Goal: Task Accomplishment & Management: Complete application form

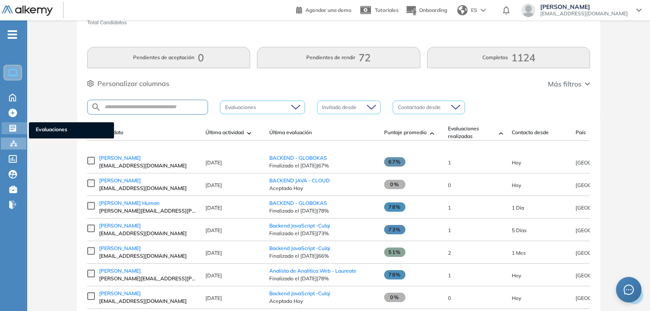
click at [9, 130] on icon at bounding box center [12, 128] width 7 height 7
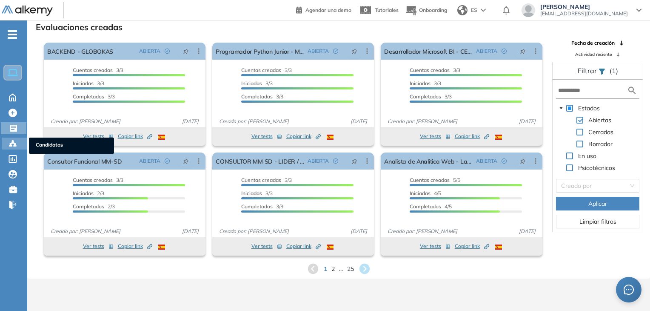
click at [9, 142] on icon at bounding box center [13, 143] width 9 height 9
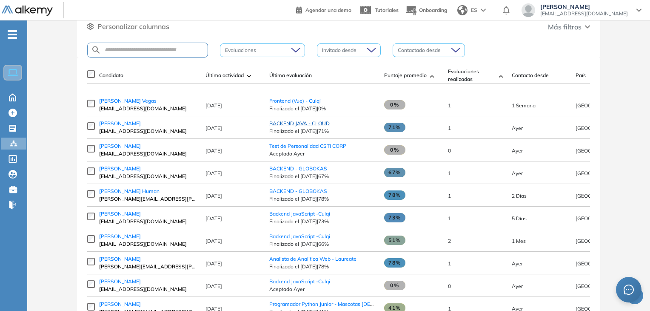
scroll to position [85, 0]
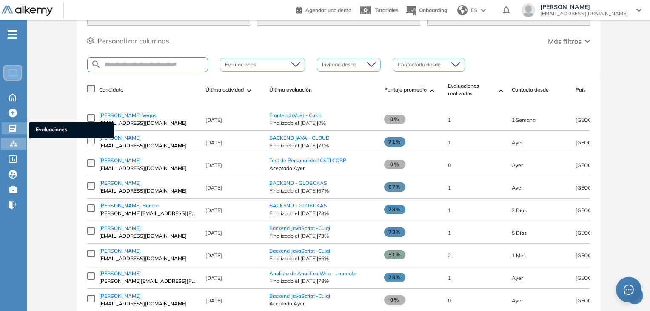
click at [14, 128] on icon at bounding box center [12, 128] width 7 height 7
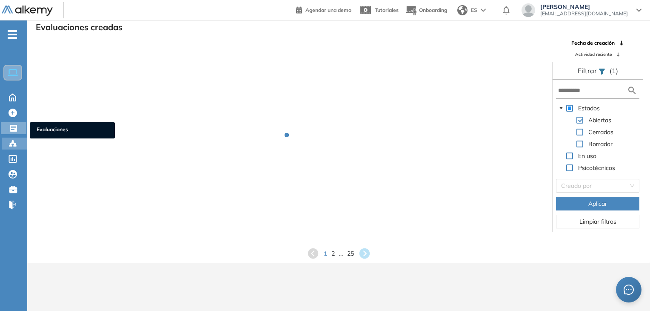
scroll to position [20, 0]
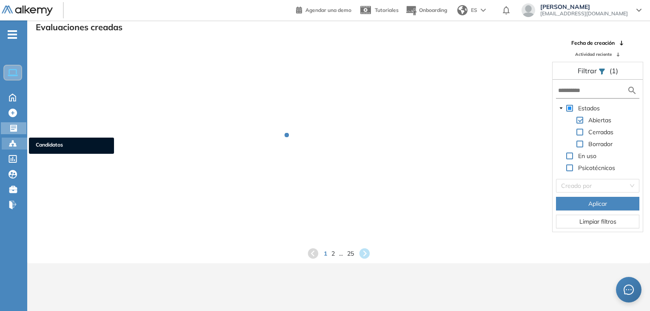
click at [12, 143] on icon at bounding box center [13, 143] width 9 height 9
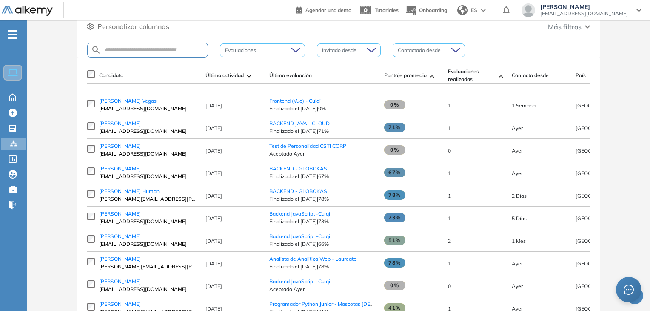
scroll to position [85, 0]
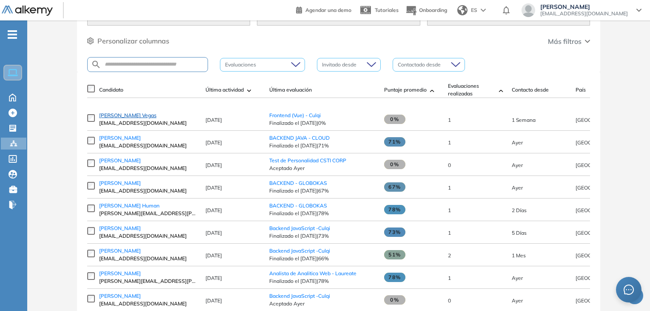
click at [125, 118] on span "[PERSON_NAME] Vegas" at bounding box center [127, 115] width 57 height 6
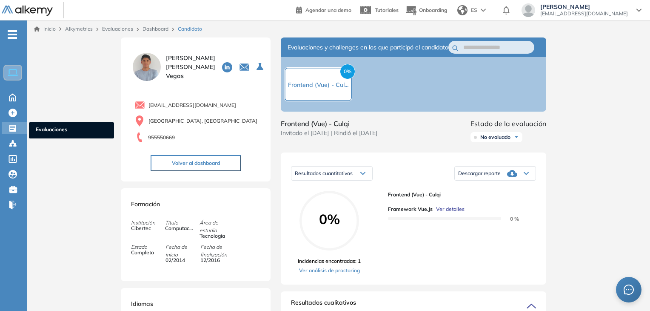
click at [8, 130] on div "Evaluaciones Evaluaciones" at bounding box center [15, 128] width 26 height 12
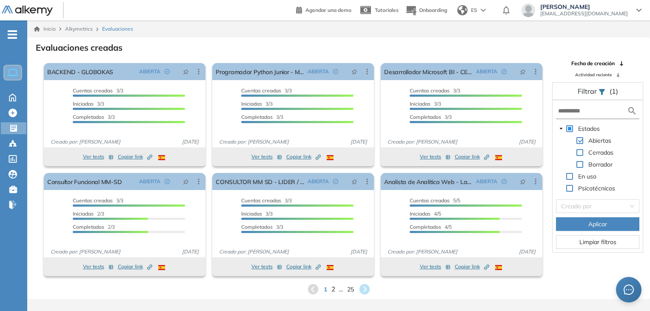
click at [331, 291] on span "2" at bounding box center [333, 289] width 4 height 10
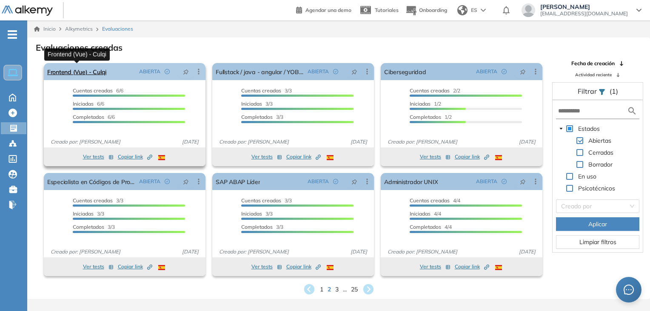
click at [86, 72] on link "Frontend (Vue) - Culqi" at bounding box center [76, 71] width 59 height 17
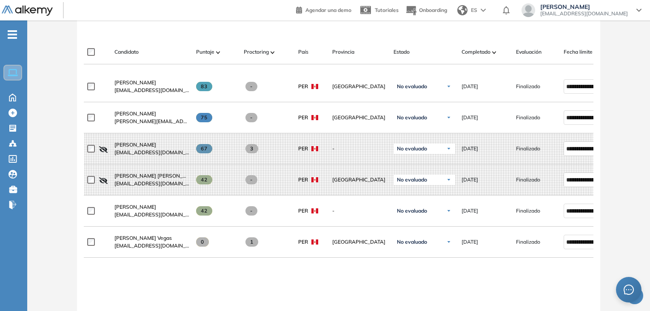
scroll to position [263, 0]
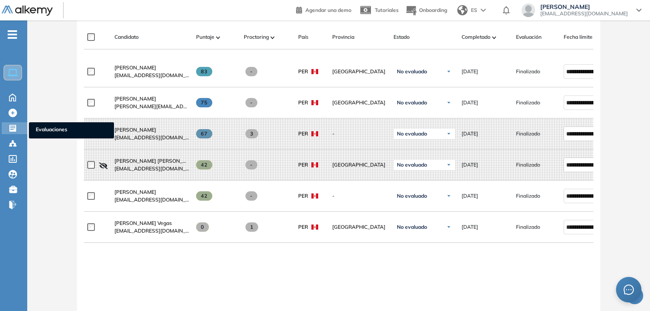
click at [12, 128] on icon at bounding box center [13, 128] width 9 height 9
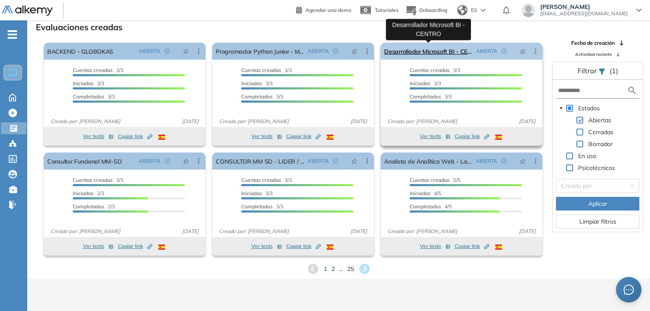
click at [442, 48] on link "Desarrollador Microsoft BI - CENTRO" at bounding box center [428, 51] width 88 height 17
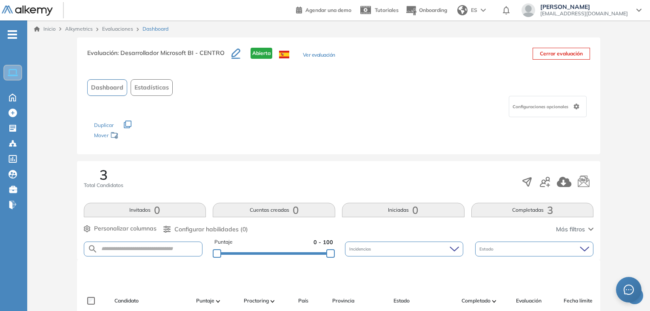
scroll to position [170, 0]
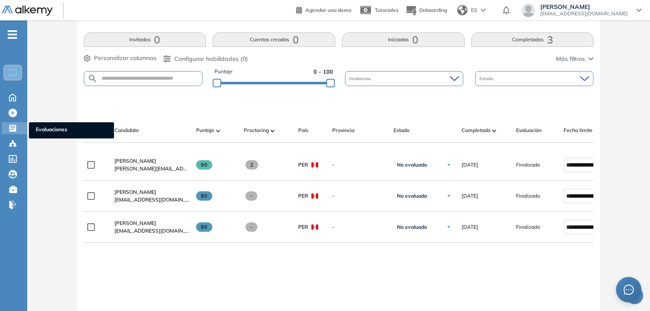
click at [19, 130] on div "Evaluaciones Evaluaciones" at bounding box center [15, 128] width 26 height 12
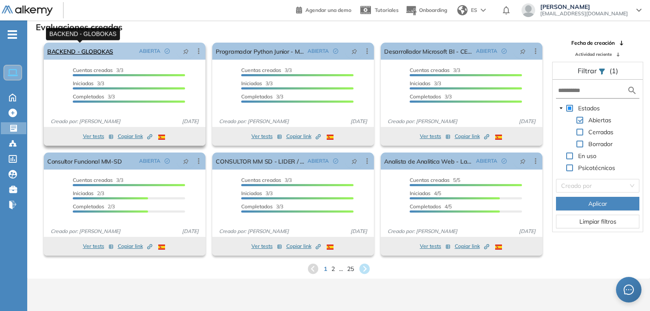
click at [110, 54] on link "BACKEND - GLOBOKAS" at bounding box center [80, 51] width 66 height 17
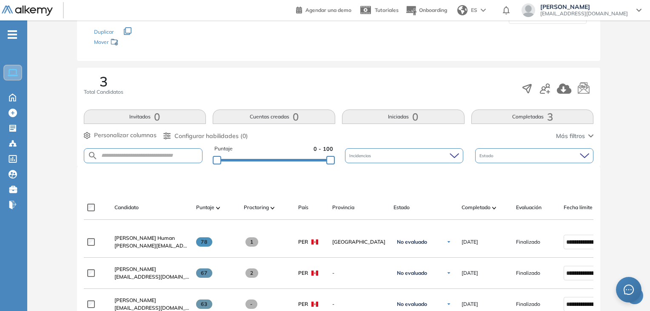
scroll to position [178, 0]
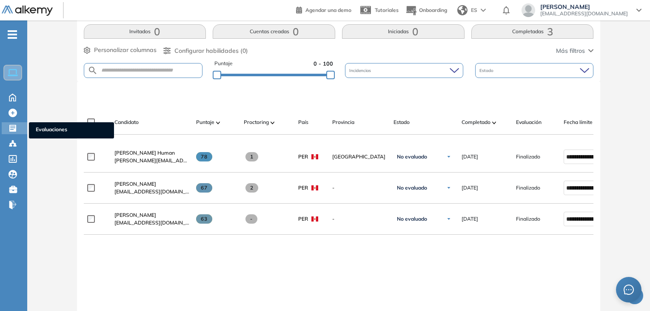
click at [11, 129] on icon at bounding box center [12, 128] width 7 height 7
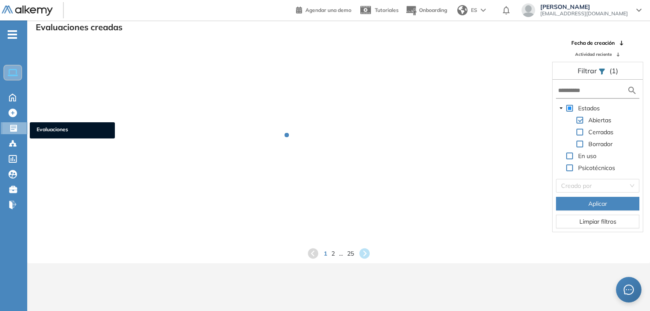
scroll to position [20, 0]
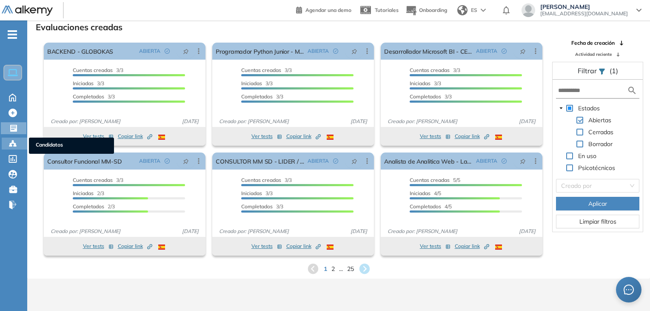
click at [7, 140] on div "Candidatos Candidatos" at bounding box center [15, 143] width 26 height 12
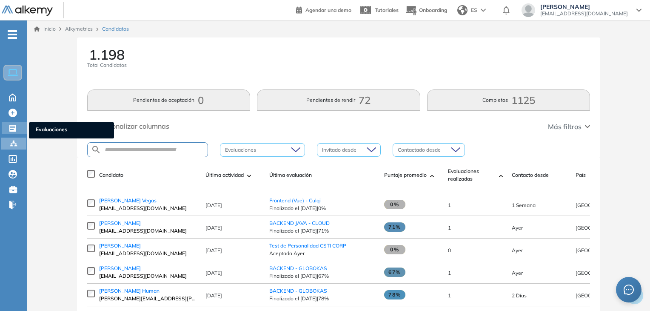
click at [14, 126] on icon at bounding box center [12, 128] width 7 height 7
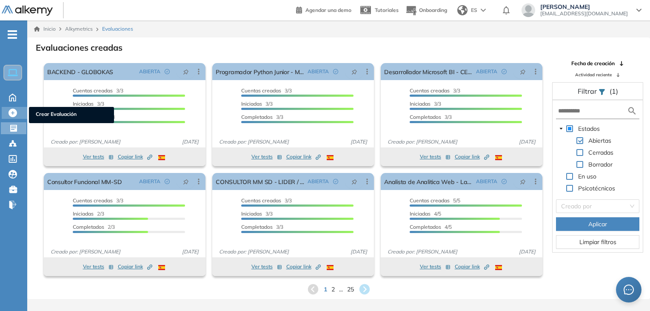
click at [14, 113] on icon at bounding box center [13, 112] width 9 height 9
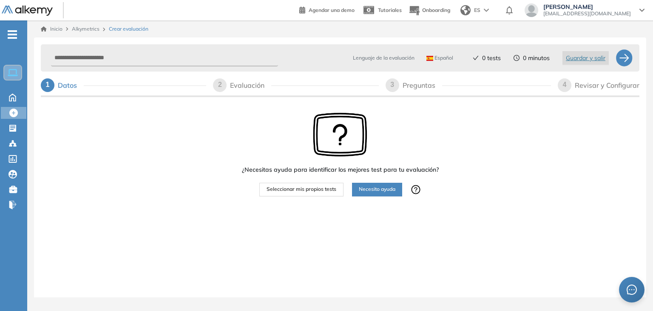
click at [310, 146] on div "¿Necesitas ayuda para identificar los mejores test para tu evaluación? Seleccio…" at bounding box center [340, 154] width 197 height 84
click at [309, 189] on span "Seleccionar mis propios tests" at bounding box center [302, 189] width 70 height 8
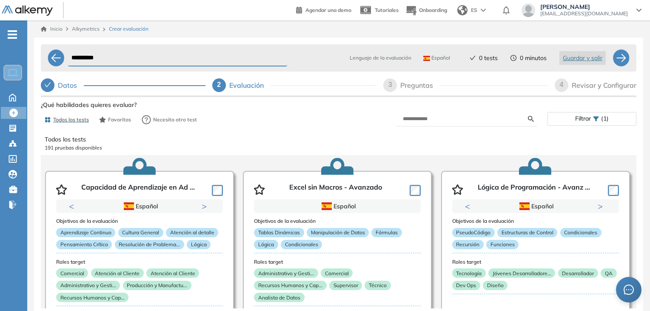
click at [448, 114] on form at bounding box center [466, 118] width 141 height 15
click at [448, 116] on input "text" at bounding box center [465, 119] width 125 height 8
type input "**"
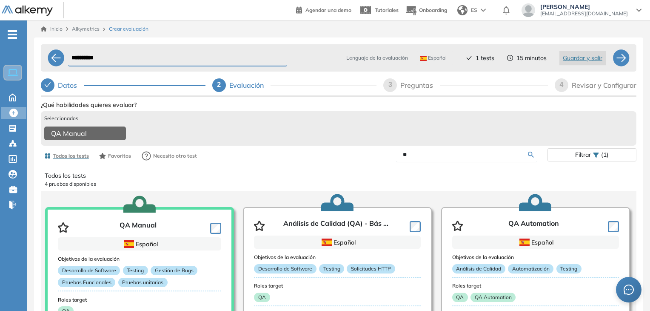
click at [464, 158] on input "**" at bounding box center [465, 155] width 125 height 8
type input "*"
type input "**********"
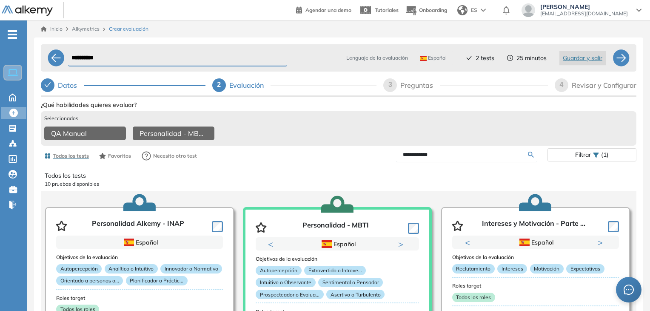
click at [152, 59] on input "**********" at bounding box center [177, 58] width 219 height 17
click at [175, 58] on input "**********" at bounding box center [177, 58] width 219 height 17
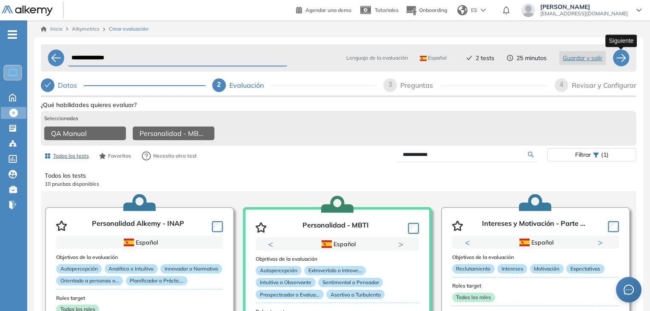
type input "**********"
click at [623, 58] on div at bounding box center [621, 57] width 17 height 17
select select "*****"
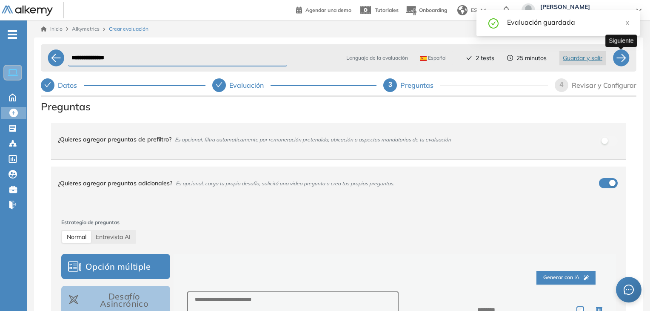
click at [622, 60] on div at bounding box center [621, 57] width 17 height 17
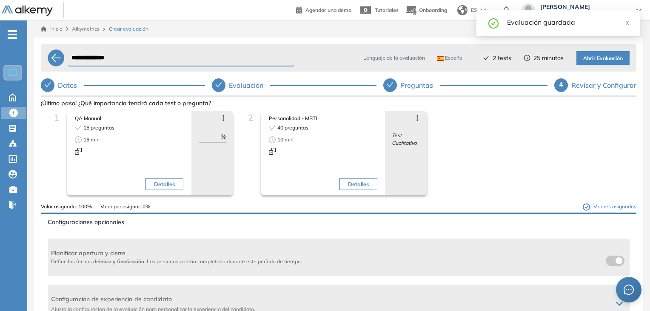
click at [597, 57] on span "Abrir Evaluación" at bounding box center [603, 58] width 40 height 8
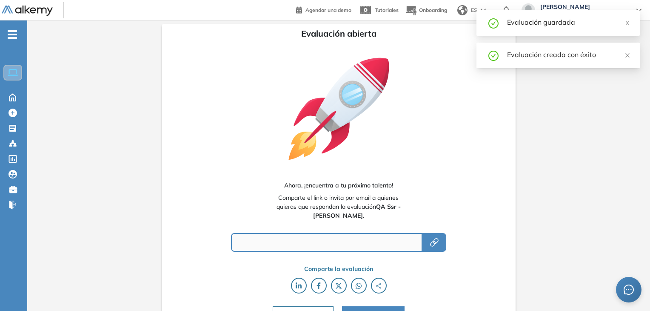
type input "**********"
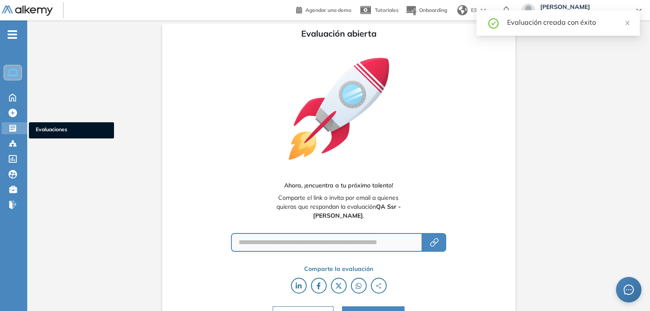
click at [12, 126] on icon at bounding box center [13, 128] width 9 height 9
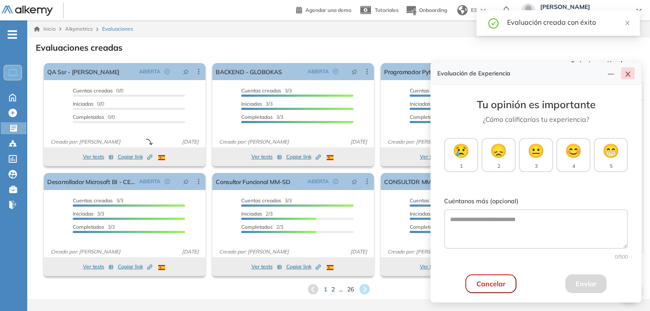
click at [627, 73] on icon "close" at bounding box center [627, 74] width 7 height 7
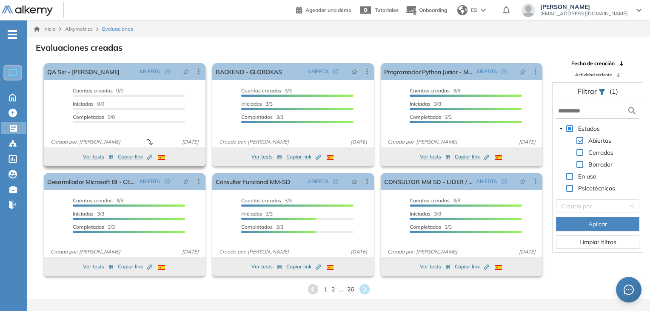
click at [133, 159] on span "Copiar link Created by potrace 1.16, written by [PERSON_NAME] [DATE]-[DATE]" at bounding box center [135, 157] width 34 height 8
click at [134, 159] on span "Copiar link Created by potrace 1.16, written by [PERSON_NAME] [DATE]-[DATE]" at bounding box center [135, 157] width 34 height 8
click at [131, 156] on span "Copiar link Created by potrace 1.16, written by [PERSON_NAME] [DATE]-[DATE]" at bounding box center [135, 157] width 34 height 8
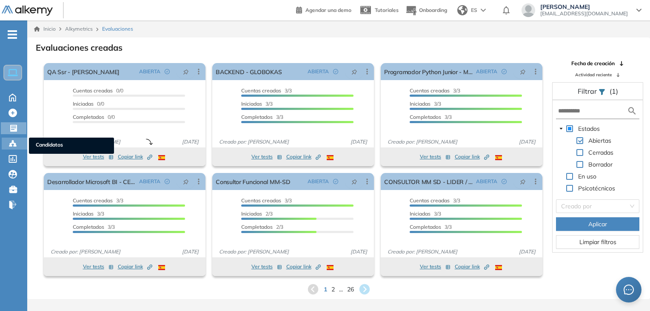
click at [12, 143] on icon at bounding box center [13, 143] width 9 height 9
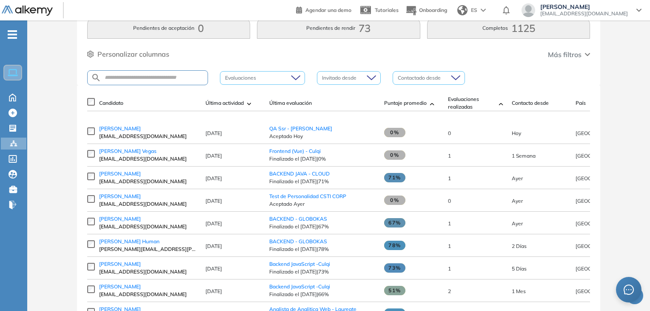
scroll to position [85, 0]
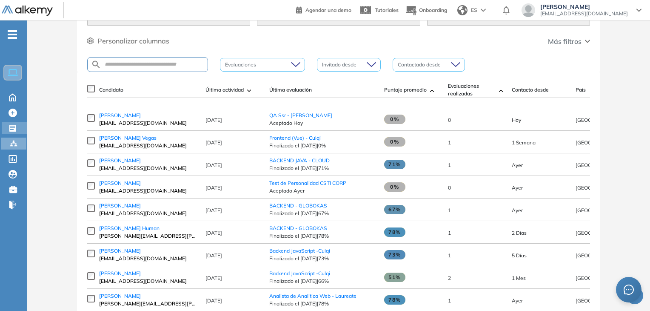
click at [17, 122] on div at bounding box center [14, 127] width 10 height 10
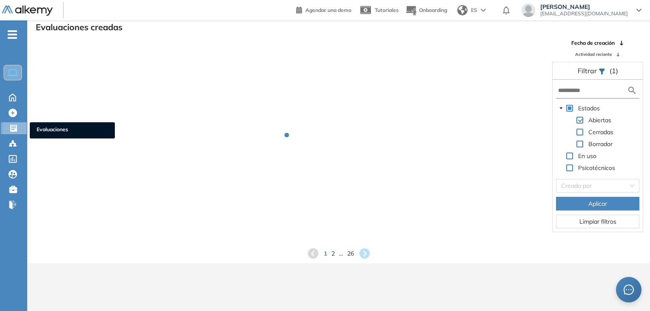
scroll to position [20, 0]
click at [14, 126] on icon at bounding box center [13, 128] width 7 height 7
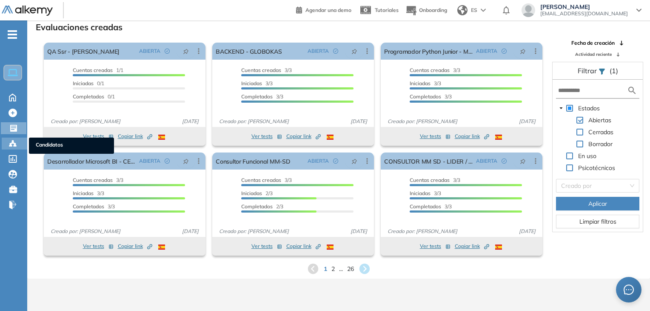
click at [7, 141] on div "Candidatos Candidatos" at bounding box center [15, 143] width 26 height 12
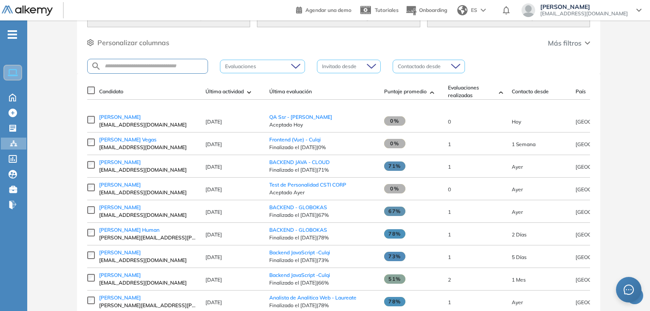
scroll to position [85, 0]
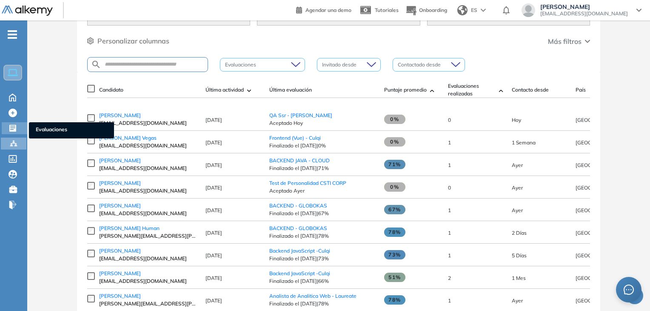
click at [17, 126] on div at bounding box center [14, 127] width 10 height 10
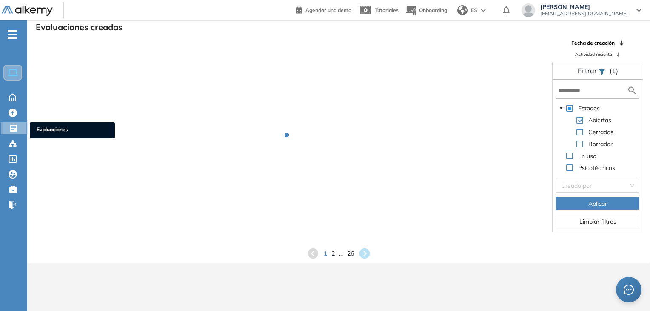
scroll to position [20, 0]
